Goal: Transaction & Acquisition: Download file/media

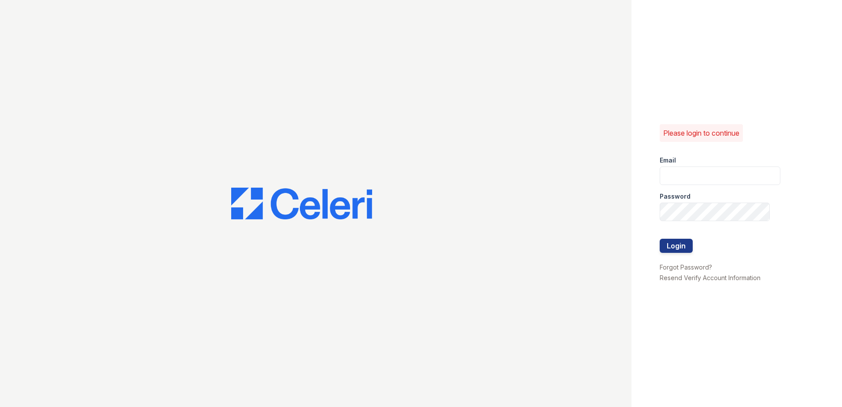
type input "renewdashpoint@trinity-pm.com"
click at [669, 235] on div at bounding box center [719, 230] width 121 height 18
click at [673, 248] on button "Login" at bounding box center [675, 246] width 33 height 14
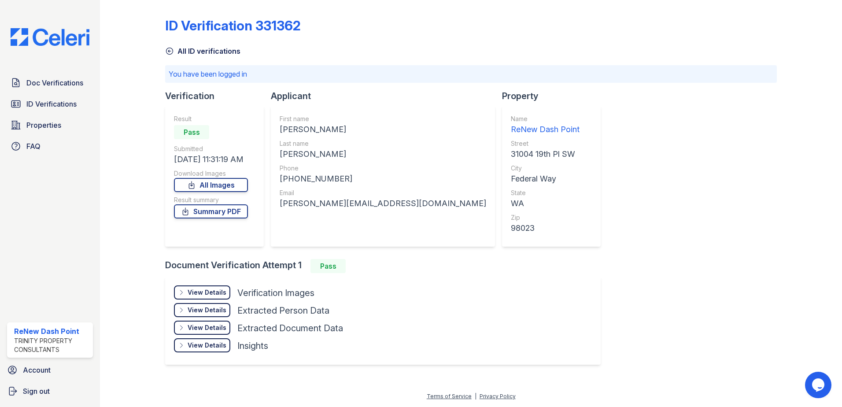
drag, startPoint x: 52, startPoint y: 101, endPoint x: 223, endPoint y: 120, distance: 172.3
click at [52, 101] on span "ID Verifications" at bounding box center [51, 104] width 50 height 11
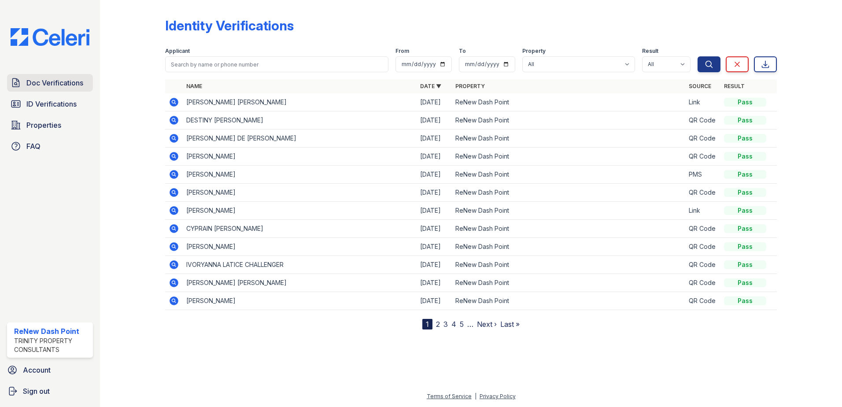
click at [54, 83] on span "Doc Verifications" at bounding box center [54, 82] width 57 height 11
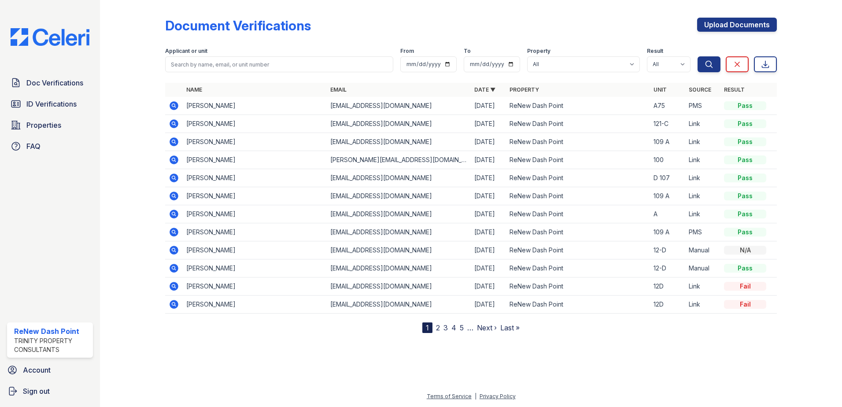
click at [438, 325] on link "2" at bounding box center [438, 327] width 4 height 9
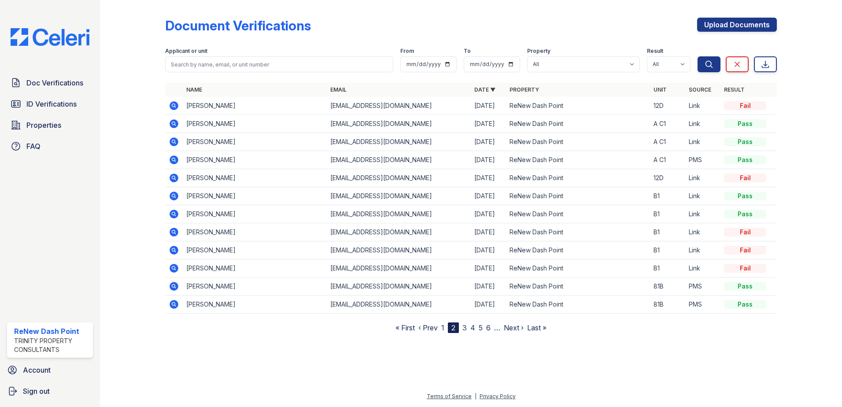
click at [172, 124] on icon at bounding box center [174, 123] width 11 height 11
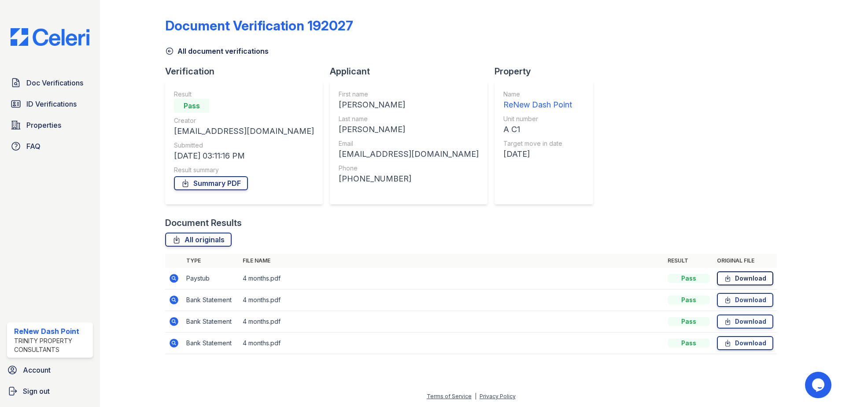
click at [742, 280] on link "Download" at bounding box center [745, 278] width 56 height 14
click at [744, 299] on link "Download" at bounding box center [745, 300] width 56 height 14
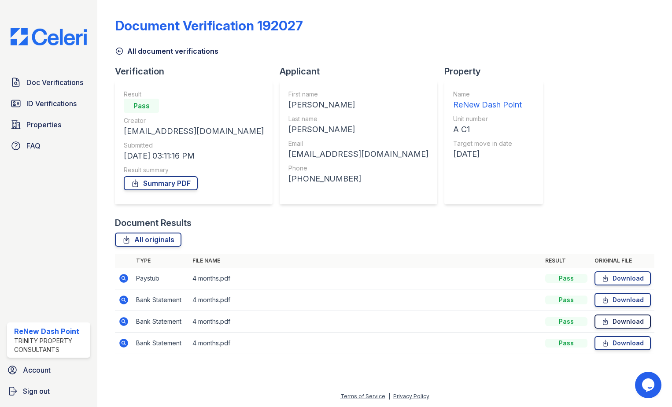
click at [621, 316] on link "Download" at bounding box center [622, 321] width 56 height 14
click at [622, 341] on link "Download" at bounding box center [622, 343] width 56 height 14
click at [54, 83] on span "Doc Verifications" at bounding box center [54, 82] width 57 height 11
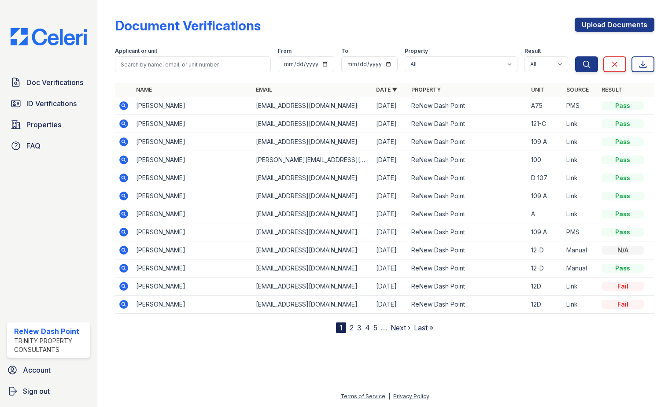
click at [350, 325] on link "2" at bounding box center [352, 327] width 4 height 9
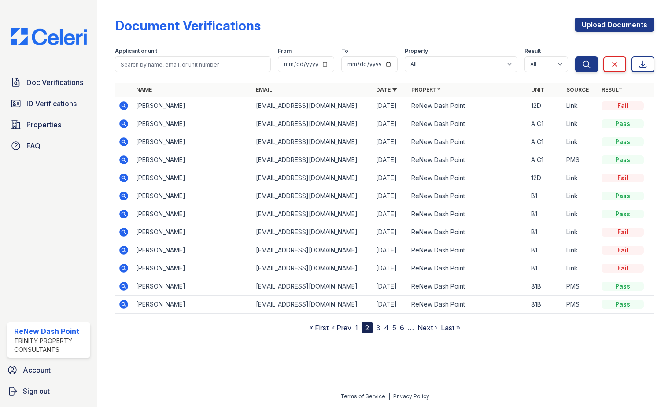
click at [122, 139] on icon at bounding box center [123, 141] width 9 height 9
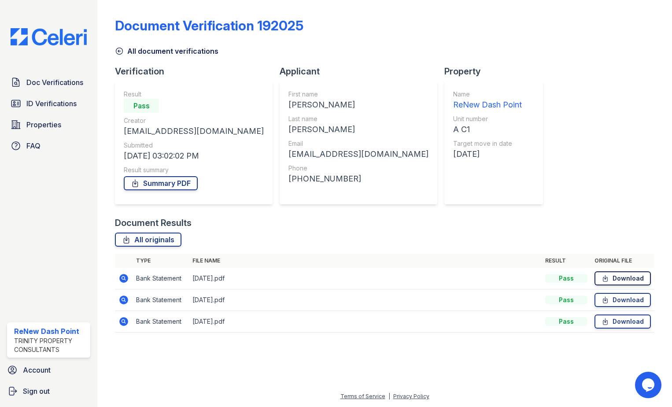
click at [618, 277] on link "Download" at bounding box center [622, 278] width 56 height 14
drag, startPoint x: 617, startPoint y: 296, endPoint x: 628, endPoint y: 303, distance: 12.7
click at [617, 296] on link "Download" at bounding box center [622, 300] width 56 height 14
click at [622, 321] on link "Download" at bounding box center [622, 321] width 56 height 14
